Goal: Task Accomplishment & Management: Use online tool/utility

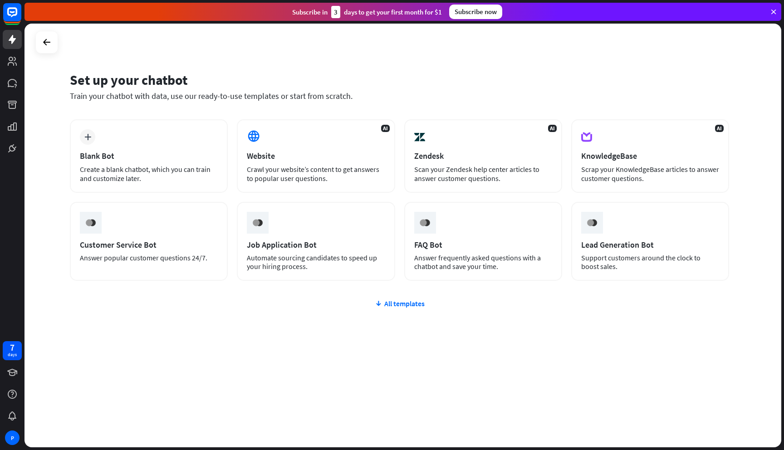
click at [174, 160] on div at bounding box center [403, 236] width 757 height 424
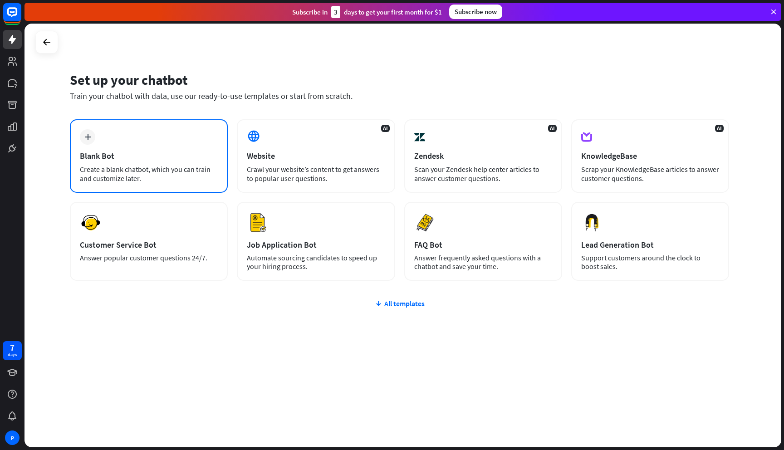
click at [174, 160] on div "Blank Bot" at bounding box center [149, 156] width 138 height 10
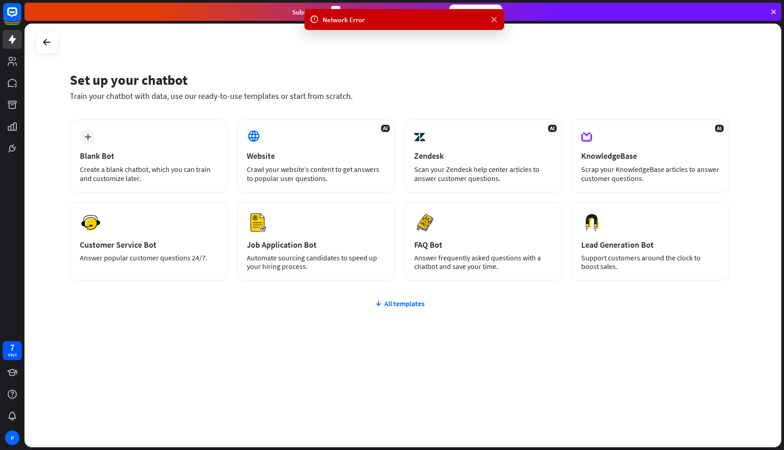
click at [494, 18] on icon at bounding box center [494, 20] width 9 height 10
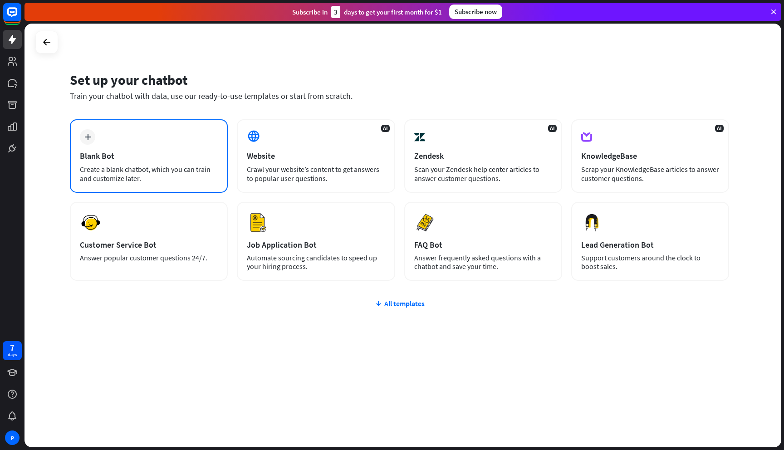
click at [159, 142] on div "plus Blank Bot Create a blank chatbot, which you can train and customize later." at bounding box center [149, 156] width 158 height 74
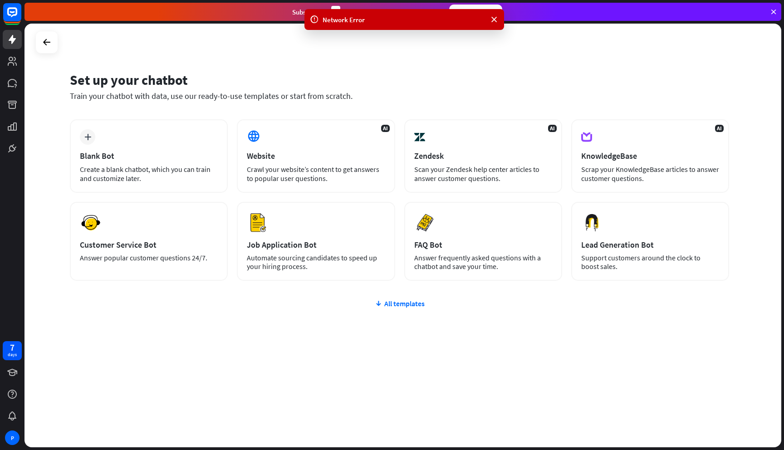
click at [408, 26] on div "Network Error" at bounding box center [404, 19] width 200 height 21
click at [495, 21] on icon at bounding box center [494, 20] width 9 height 10
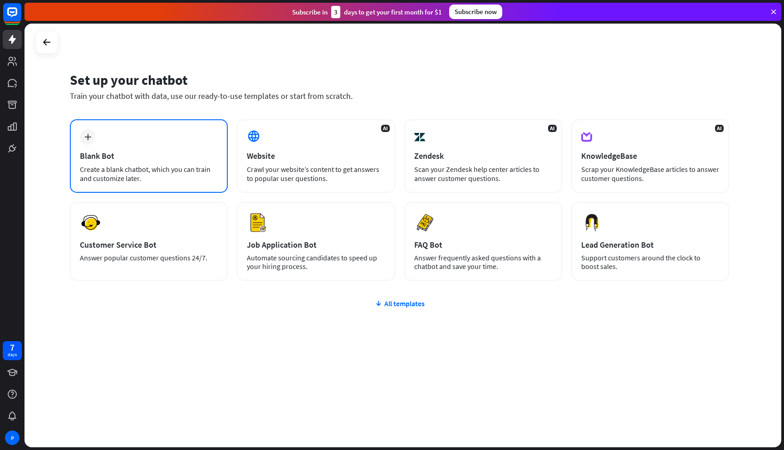
click at [104, 146] on div "plus Blank Bot Create a blank chatbot, which you can train and customize later." at bounding box center [149, 156] width 158 height 74
